Goal: Find specific page/section

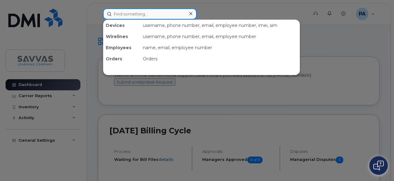
click at [129, 10] on input at bounding box center [150, 13] width 94 height 11
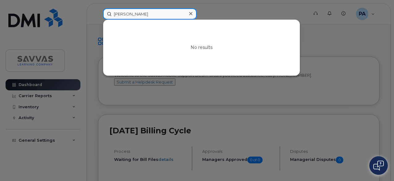
click at [119, 11] on input "[PERSON_NAME]" at bounding box center [150, 13] width 94 height 11
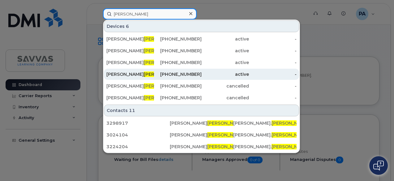
type input "[PERSON_NAME]"
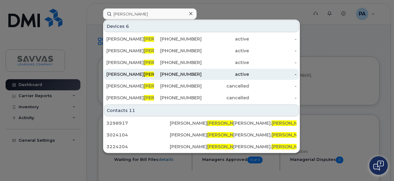
click at [132, 71] on div "[PERSON_NAME]" at bounding box center [130, 74] width 48 height 6
